Goal: Information Seeking & Learning: Learn about a topic

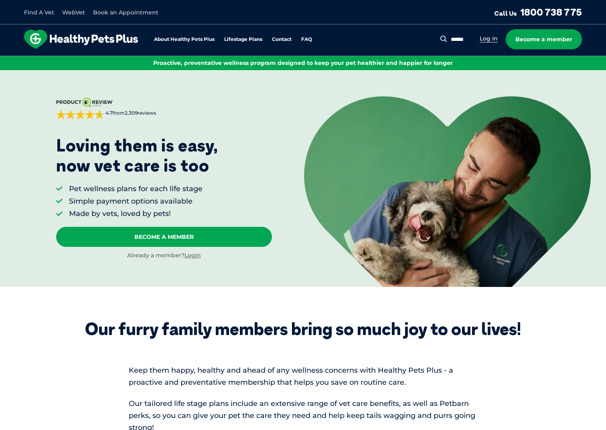
click at [493, 39] on link "Log in" at bounding box center [489, 39] width 18 height 8
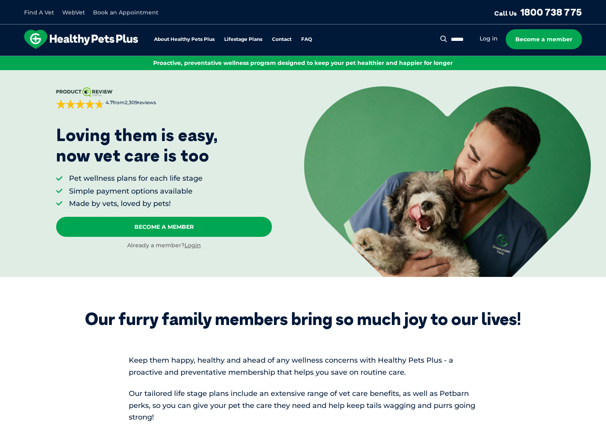
scroll to position [11, 0]
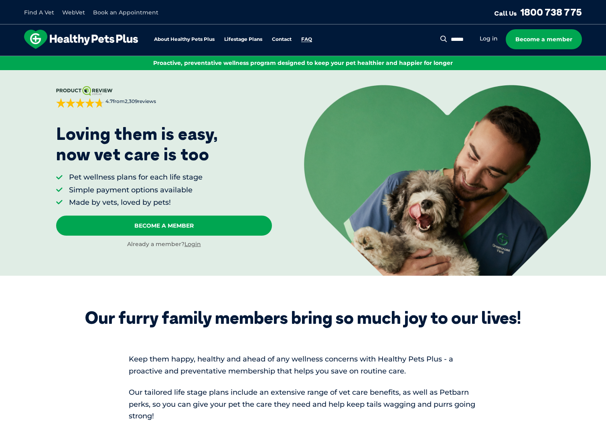
click at [308, 39] on link "FAQ" at bounding box center [306, 39] width 11 height 5
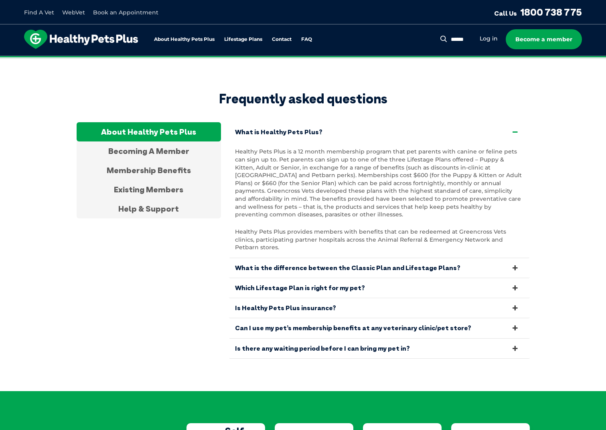
scroll to position [1473, 0]
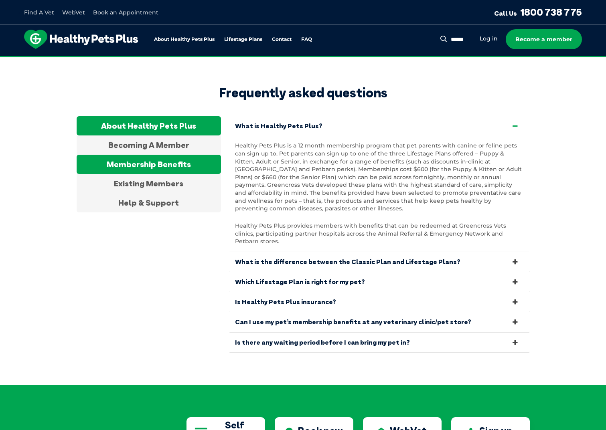
click at [157, 155] on div "Membership Benefits" at bounding box center [149, 164] width 144 height 19
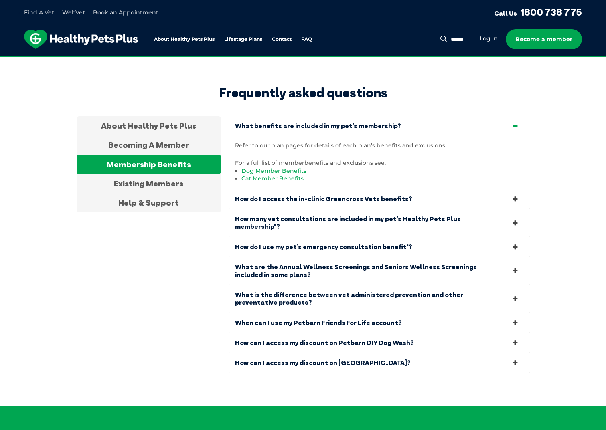
click at [284, 167] on link "Dog Member Benefits" at bounding box center [273, 170] width 65 height 7
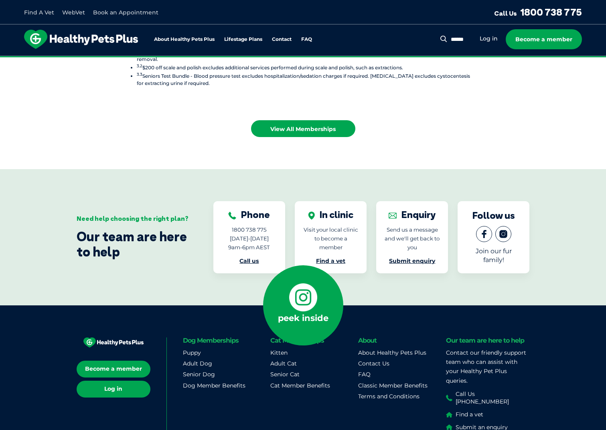
scroll to position [1113, 0]
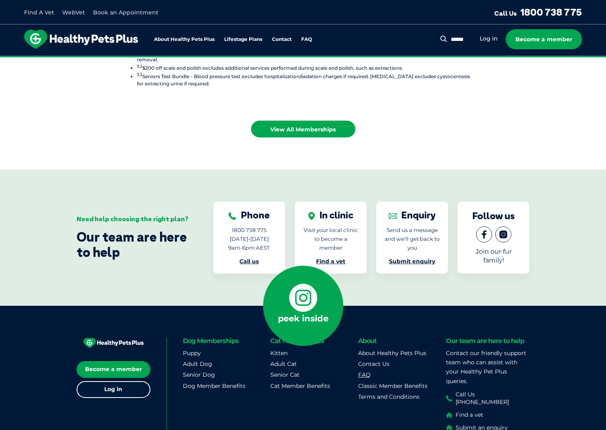
click at [367, 371] on link "FAQ" at bounding box center [364, 374] width 12 height 7
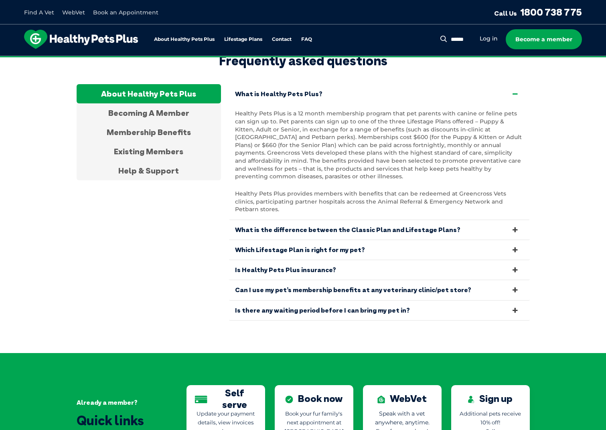
scroll to position [1505, 0]
